Goal: Information Seeking & Learning: Get advice/opinions

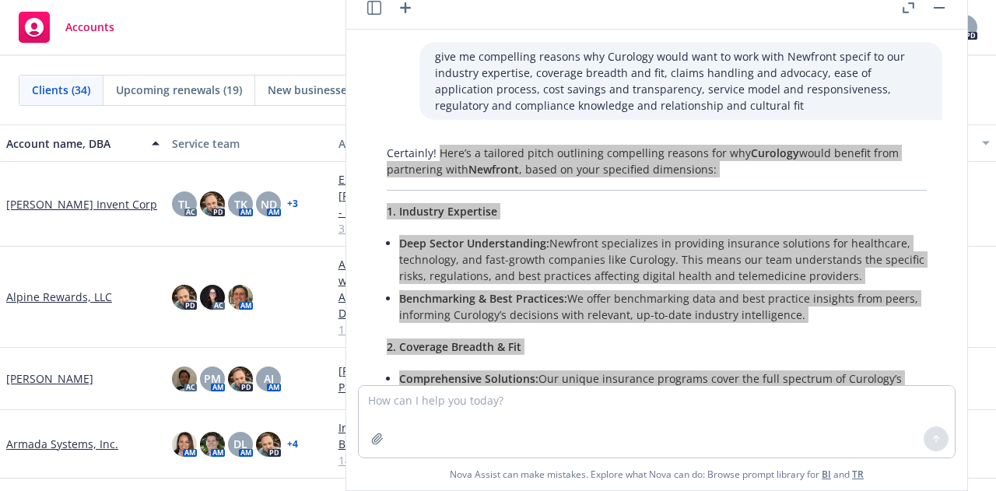
scroll to position [970, 0]
